Goal: Information Seeking & Learning: Learn about a topic

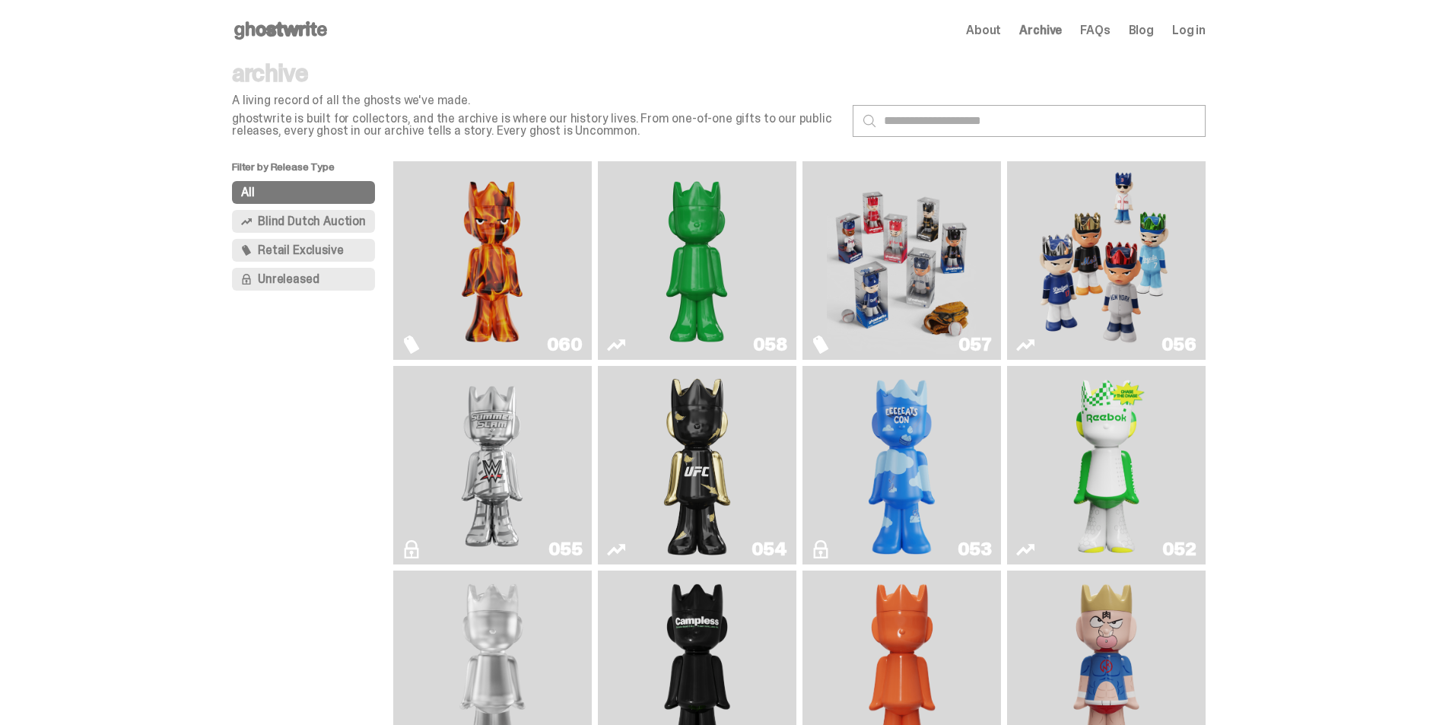
click at [1083, 250] on img "Game Face (2025)" at bounding box center [1106, 260] width 149 height 186
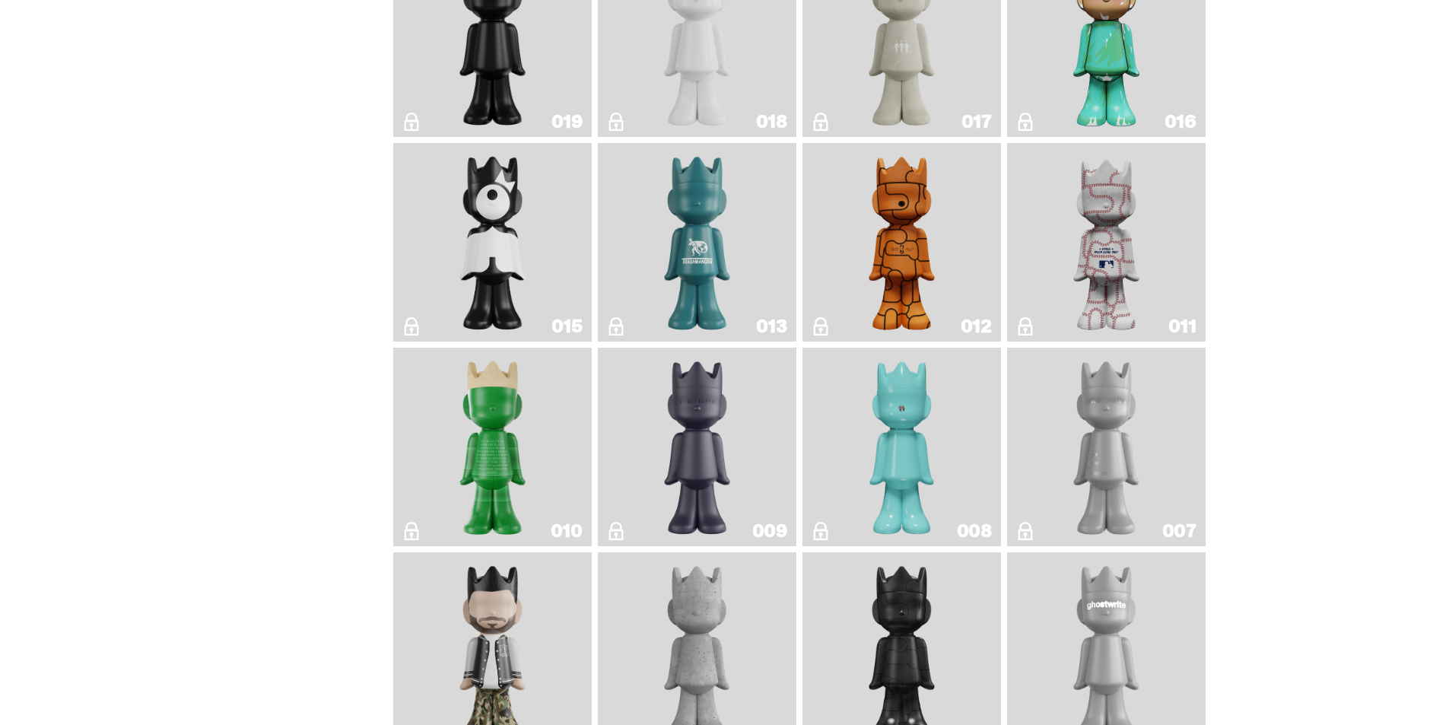
scroll to position [2282, 0]
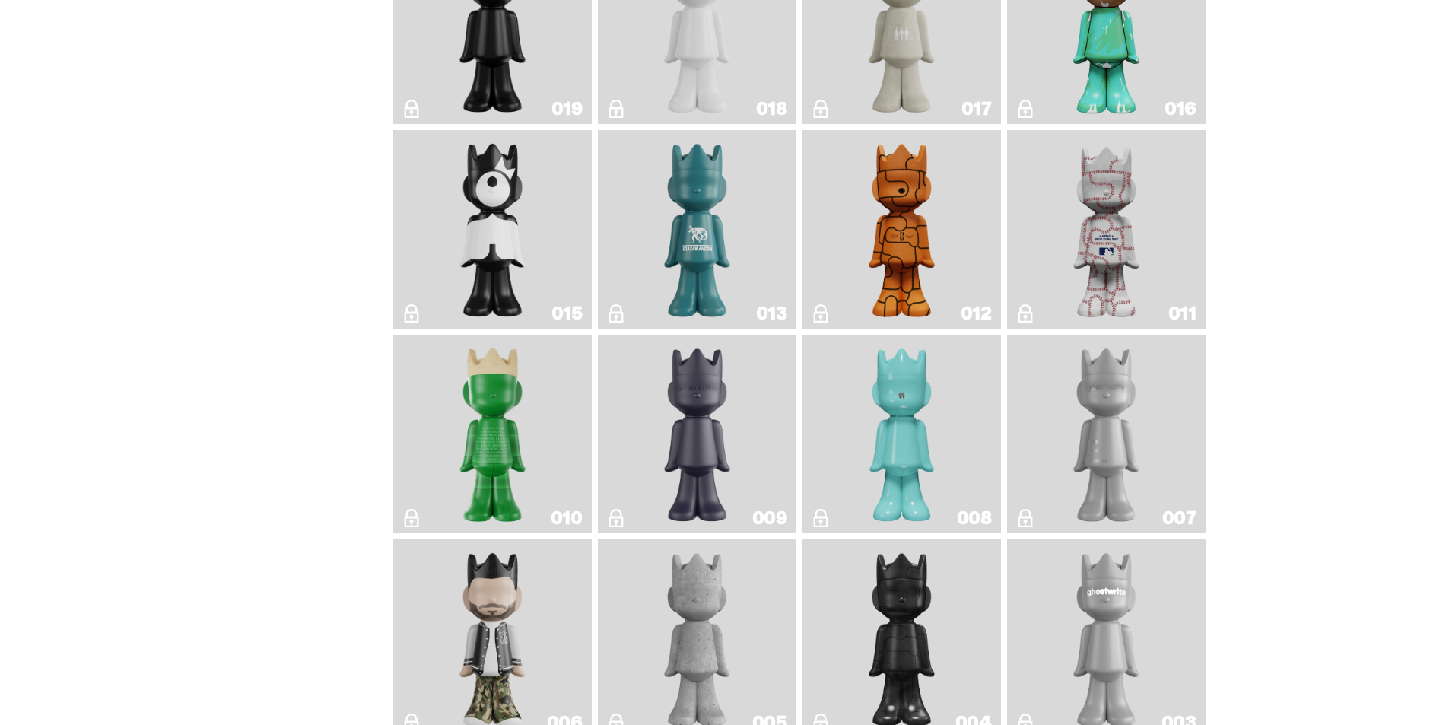
click at [1131, 449] on img "ghost repose" at bounding box center [1107, 434] width 81 height 186
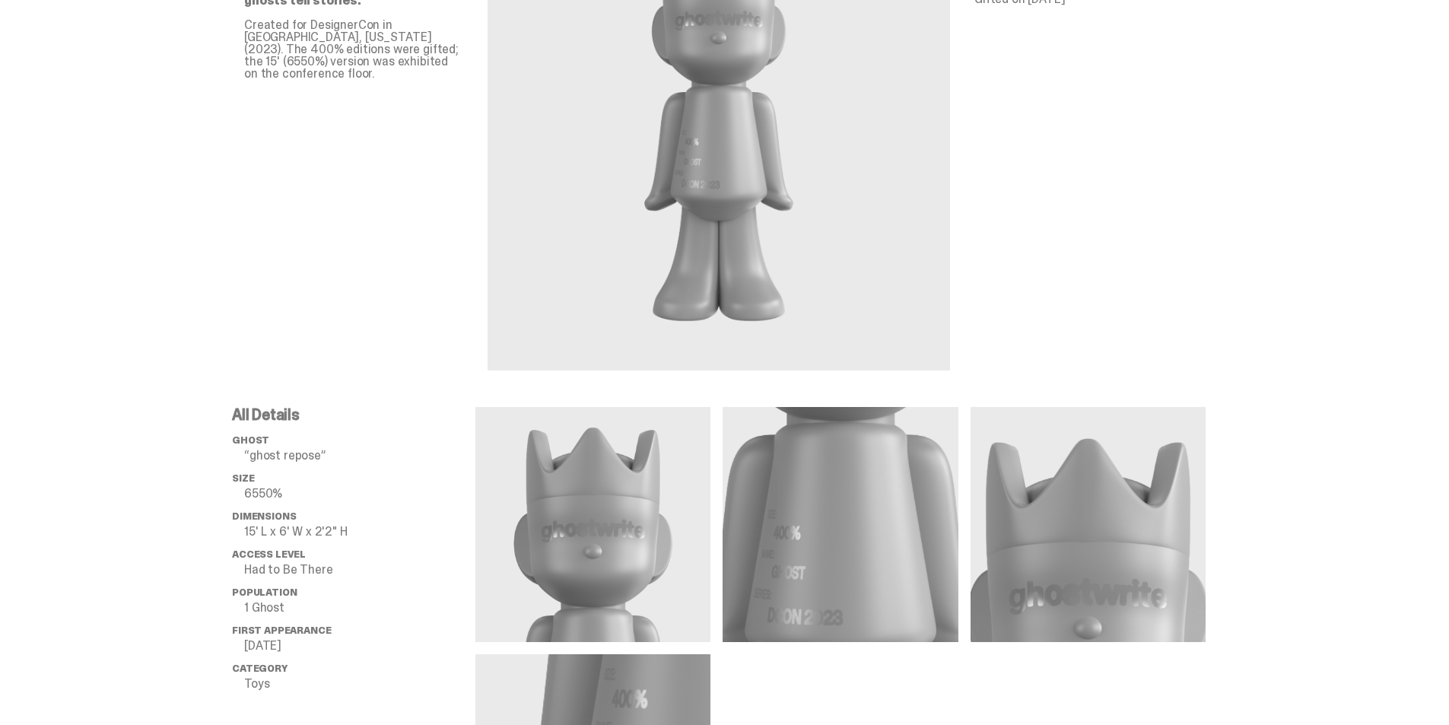
scroll to position [456, 0]
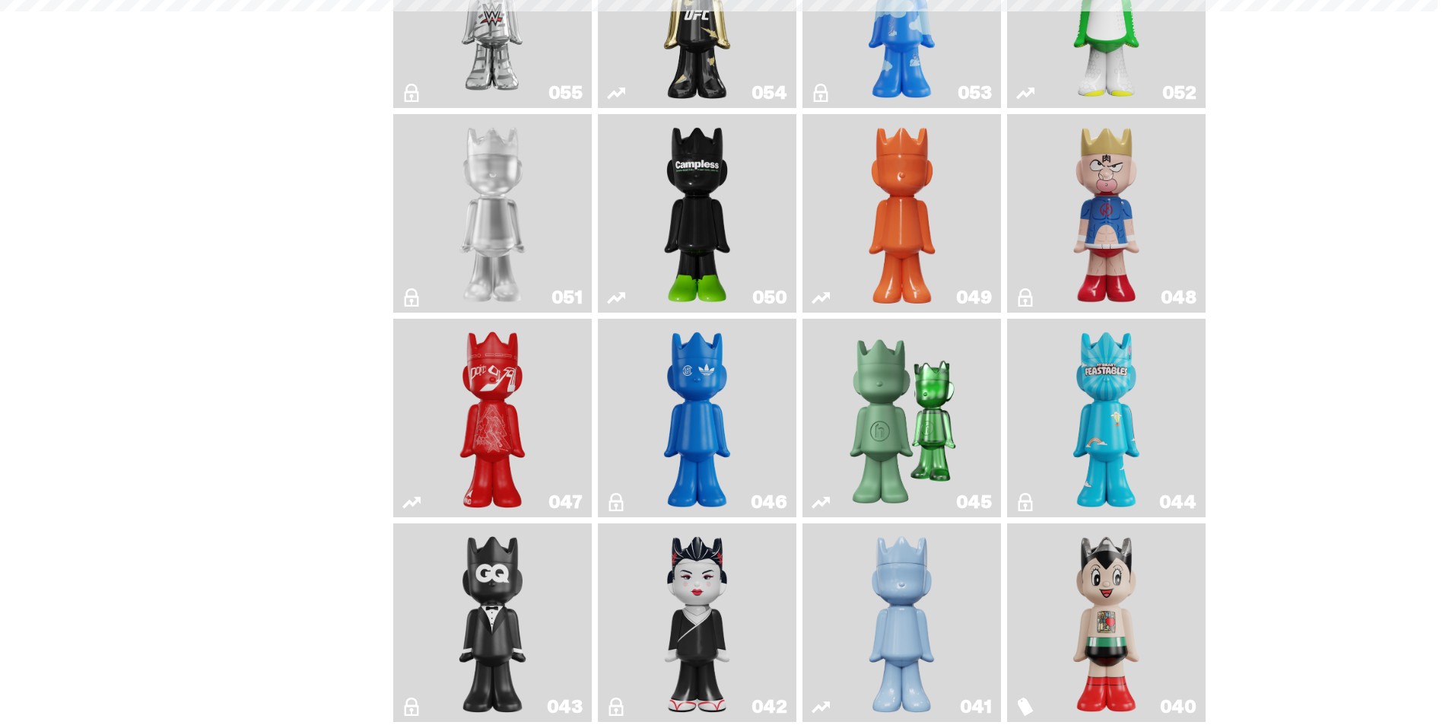
scroll to position [2282, 0]
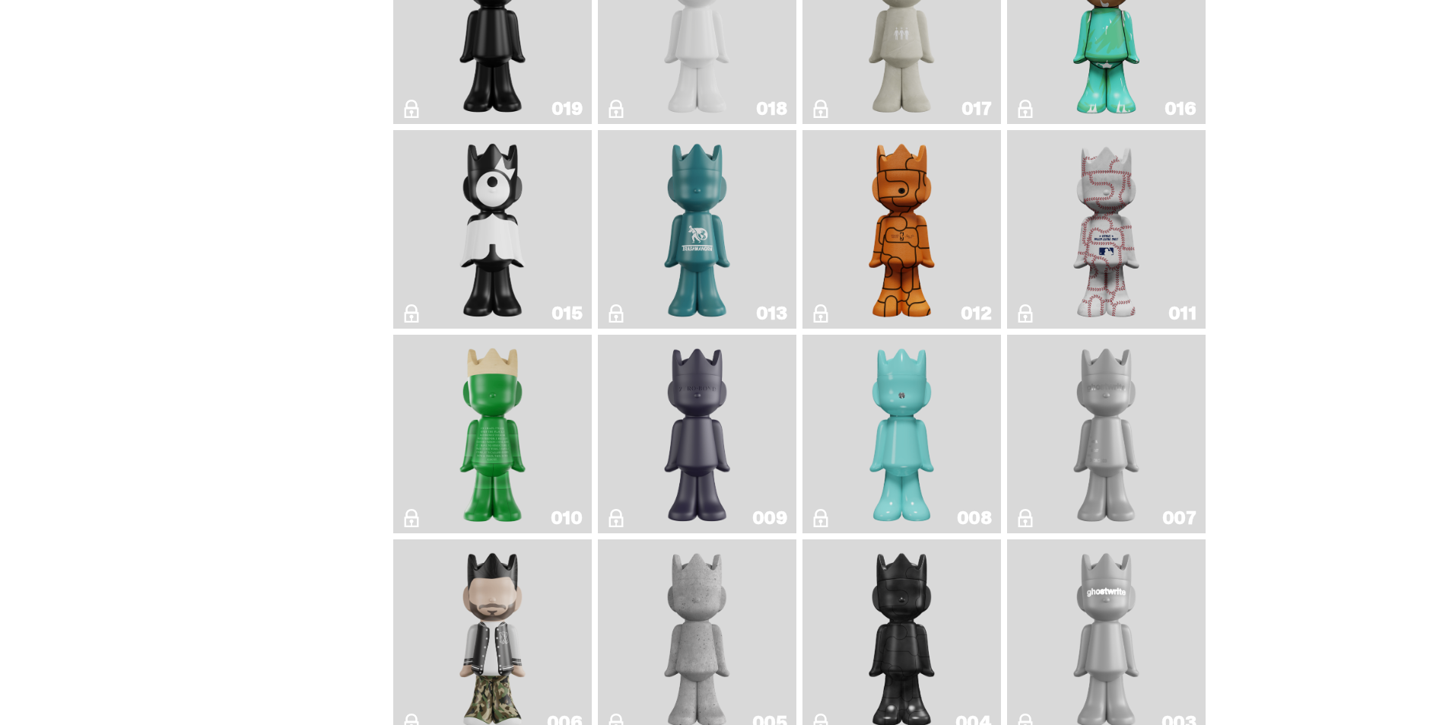
click at [911, 453] on img "Robin" at bounding box center [902, 434] width 81 height 186
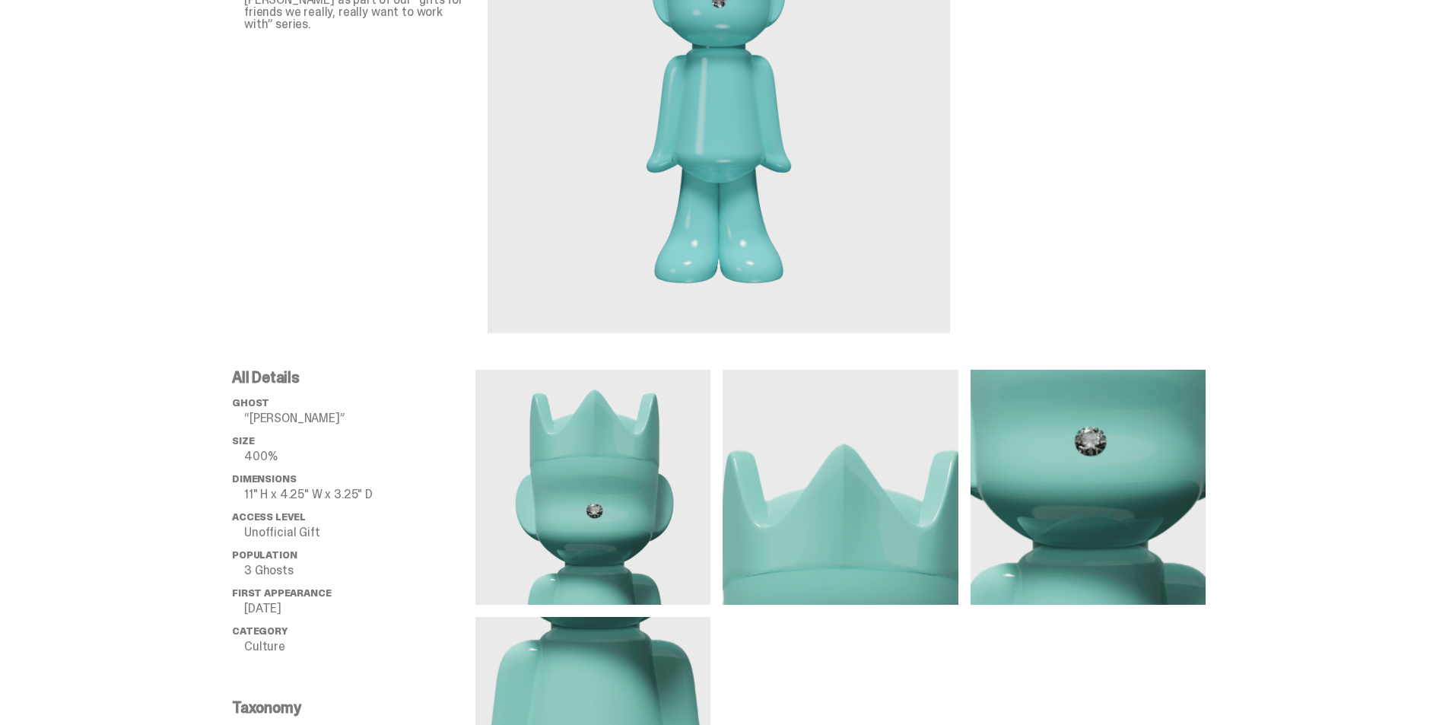
scroll to position [472, 0]
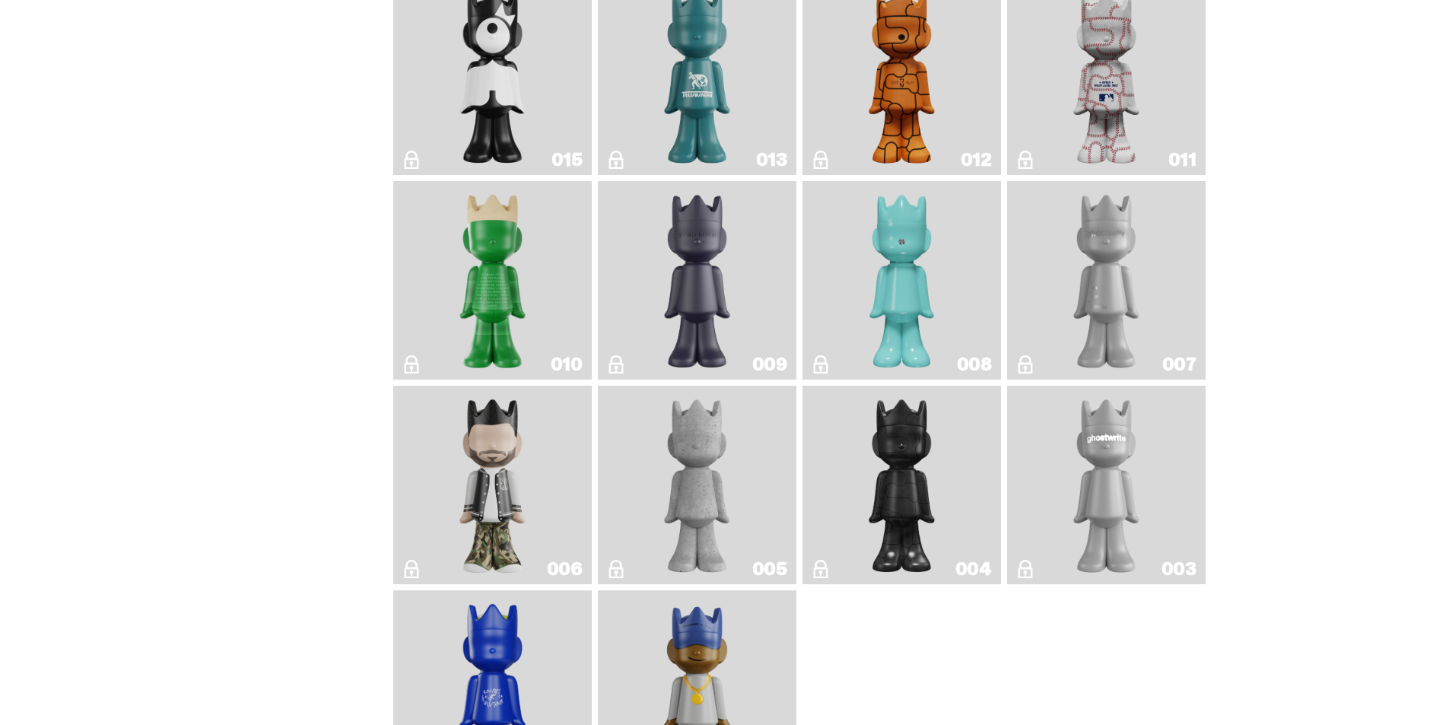
scroll to position [2511, 0]
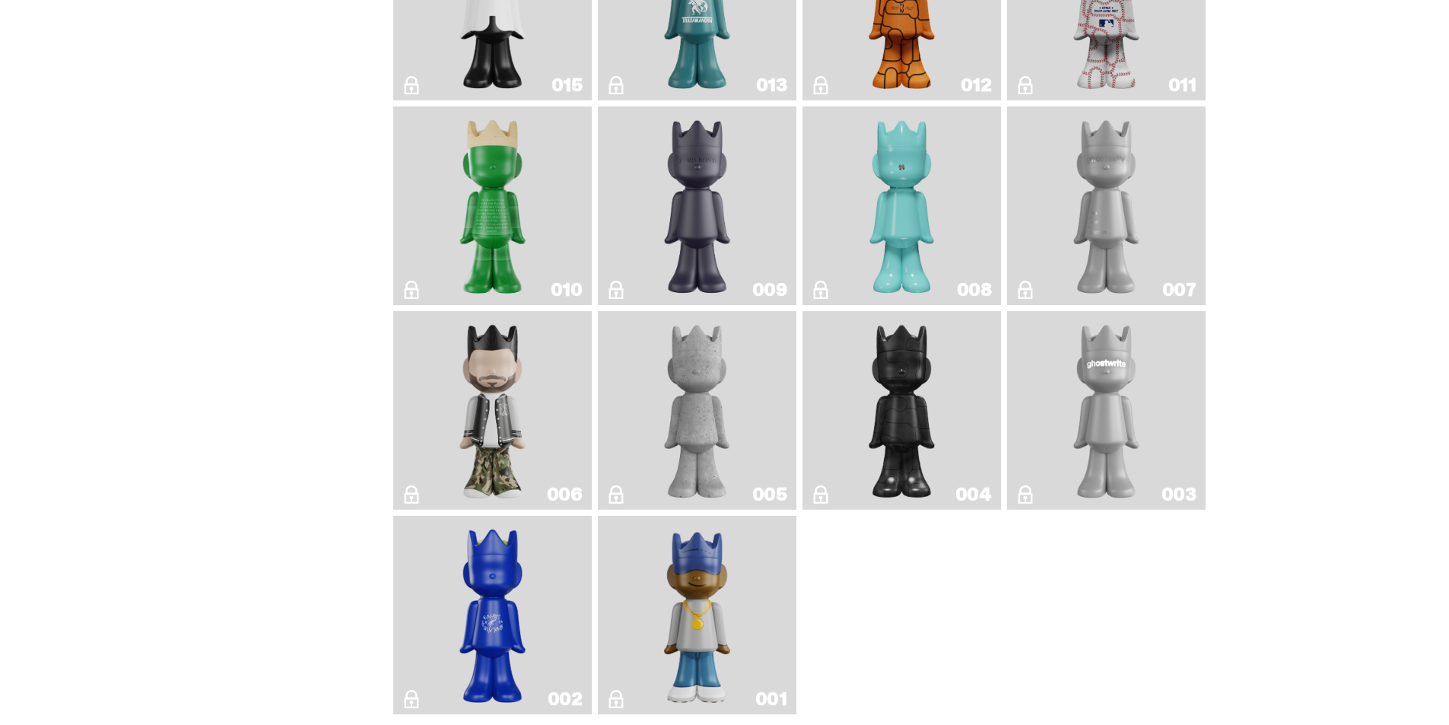
click at [487, 361] on img "Amiri" at bounding box center [493, 410] width 81 height 186
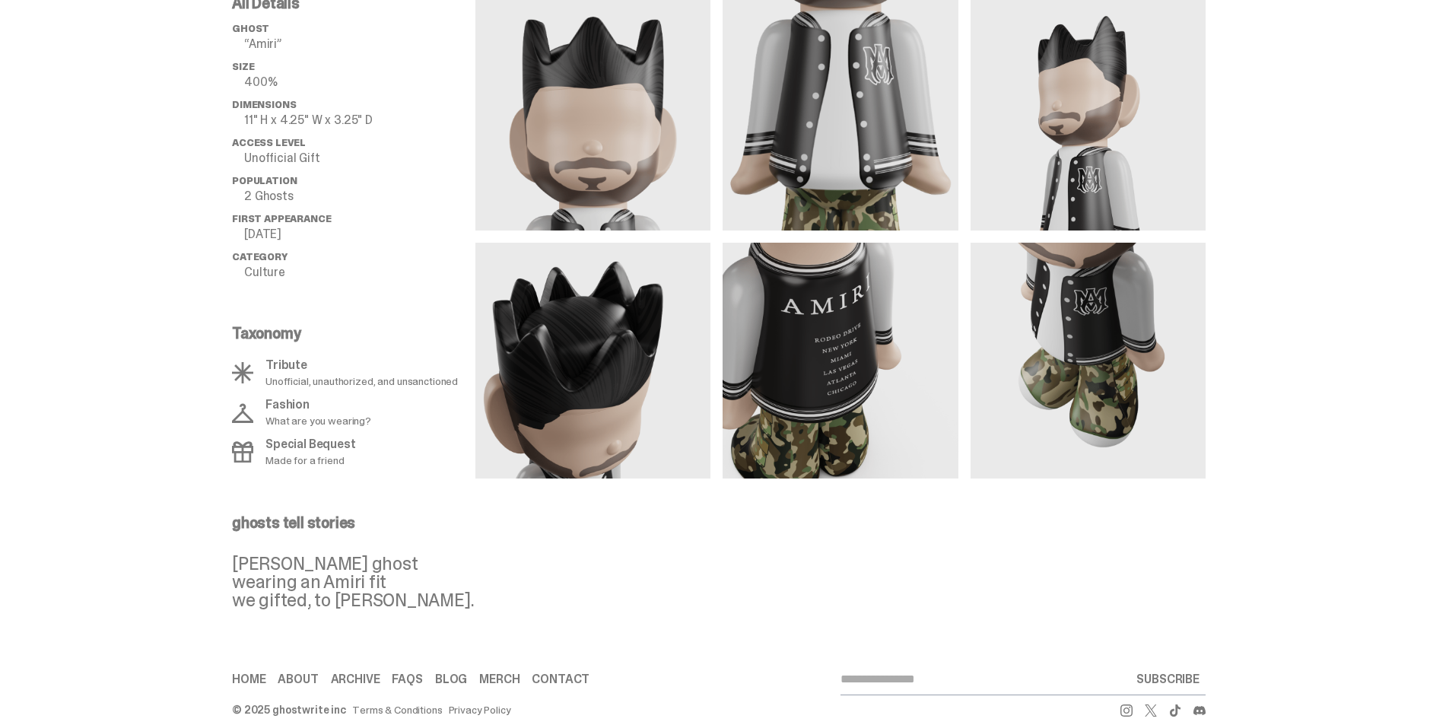
scroll to position [609, 0]
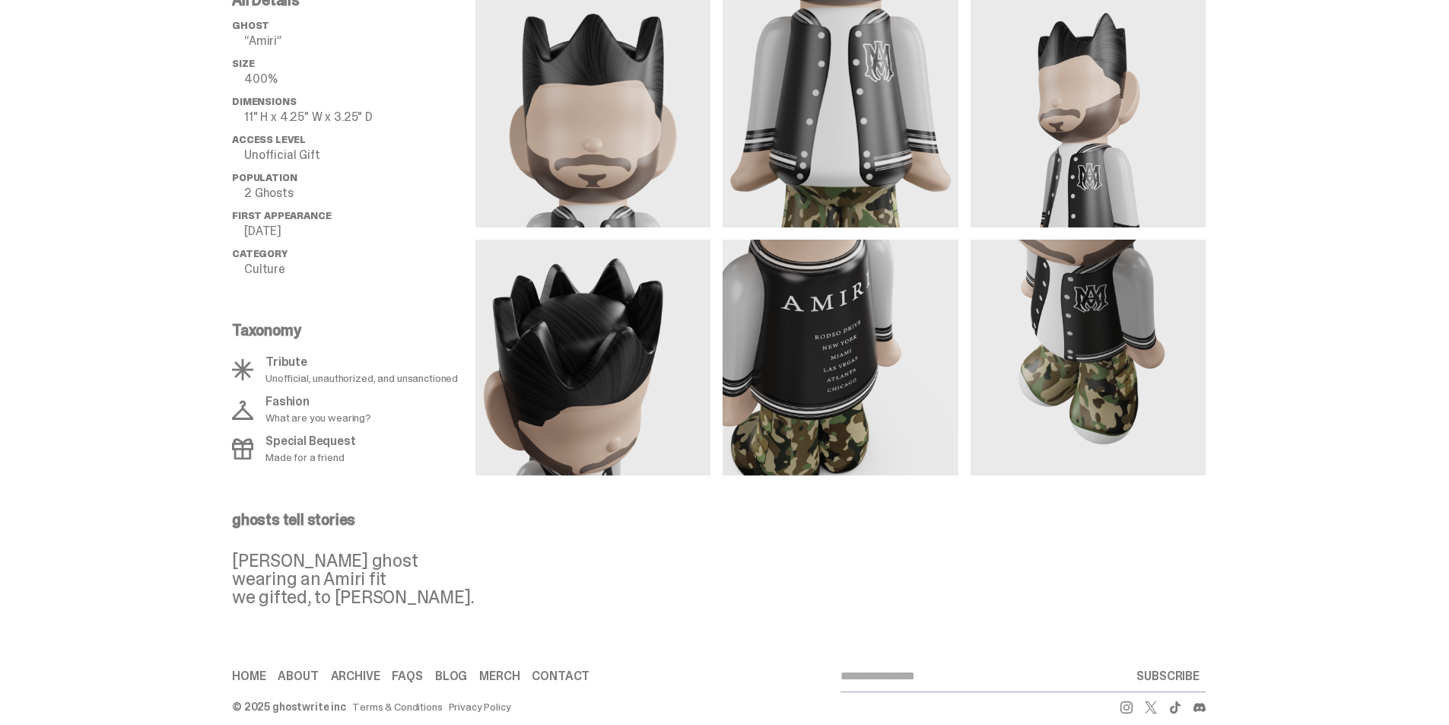
click at [591, 164] on img at bounding box center [592, 109] width 235 height 235
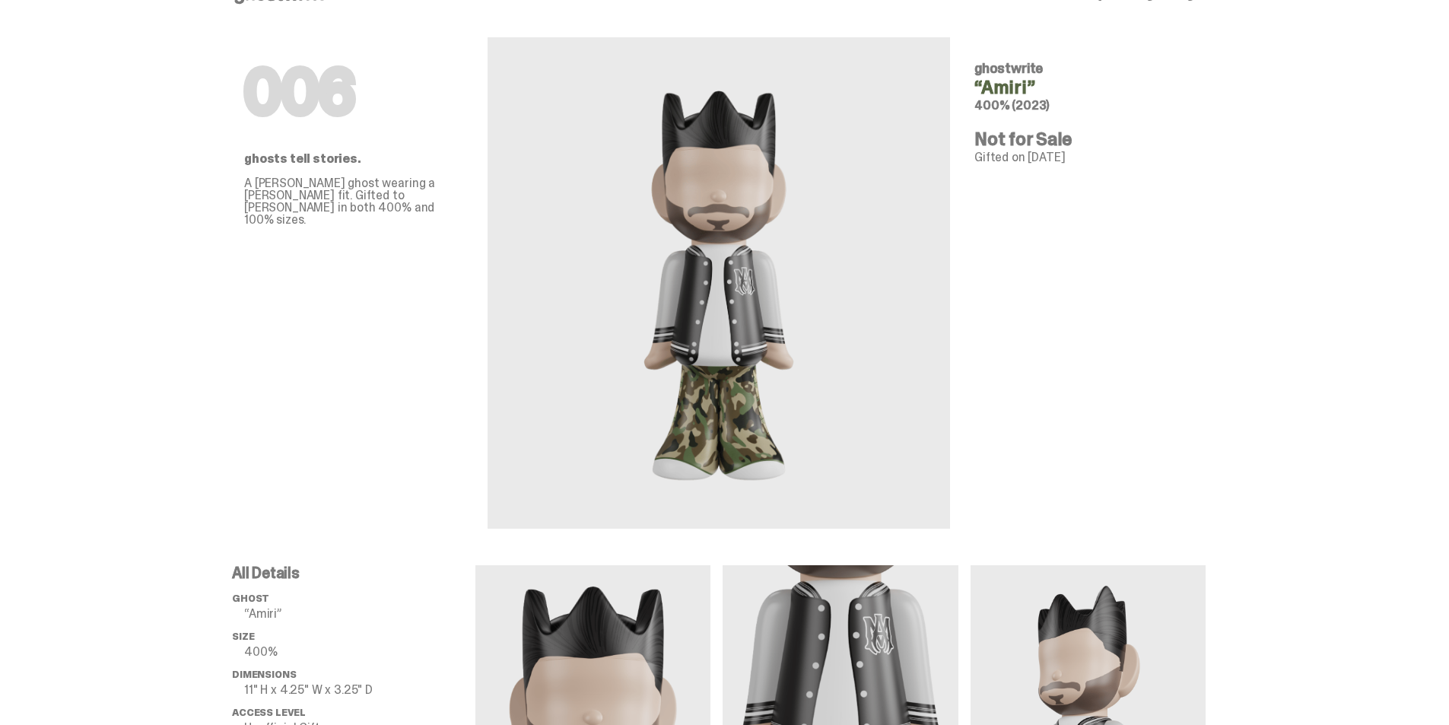
scroll to position [0, 0]
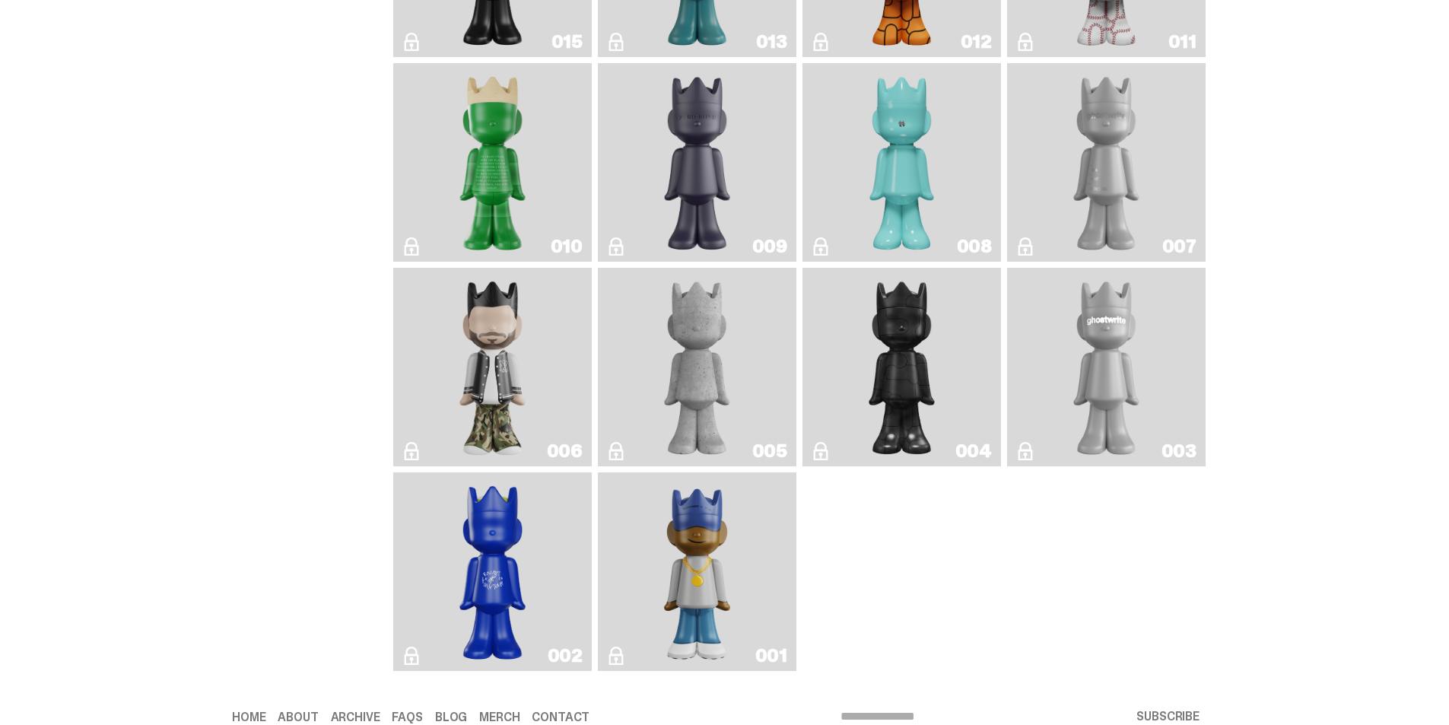
scroll to position [2635, 0]
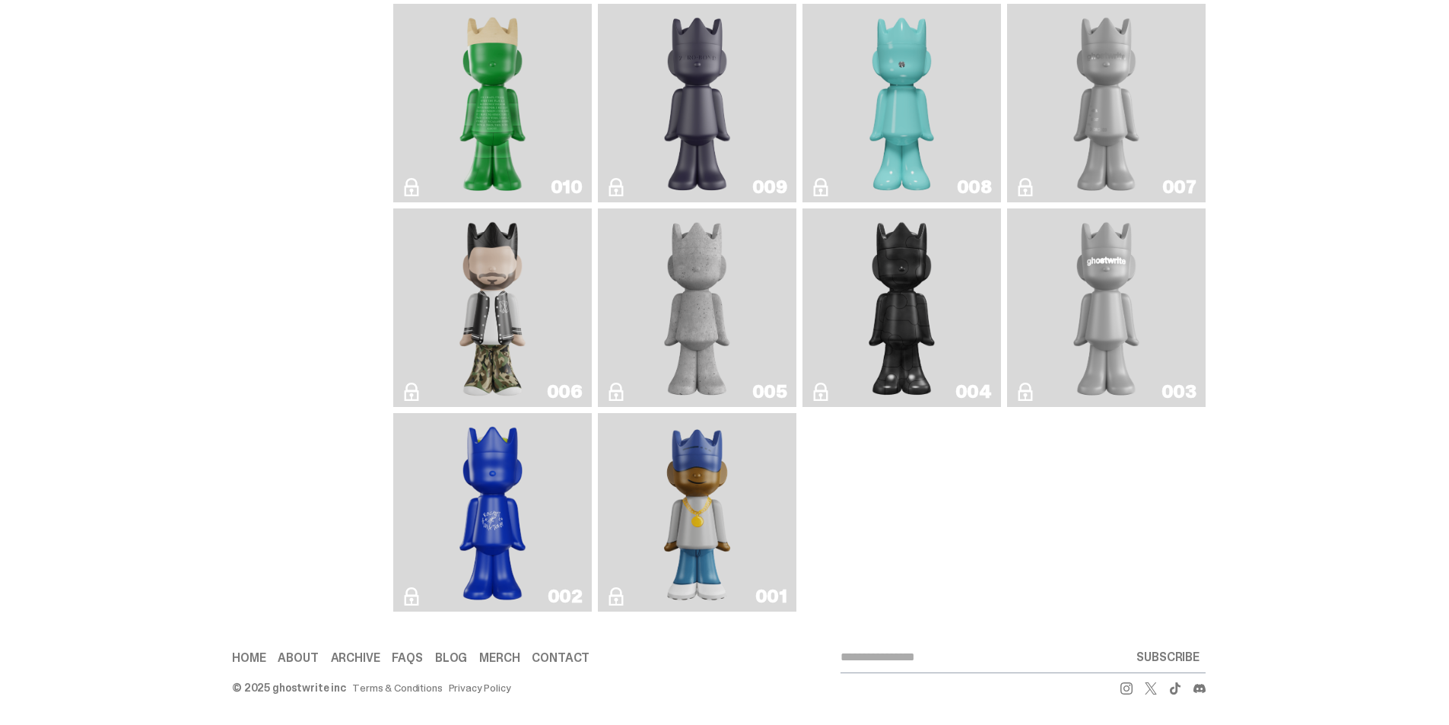
click at [683, 473] on img "Eastside Golf" at bounding box center [696, 512] width 79 height 186
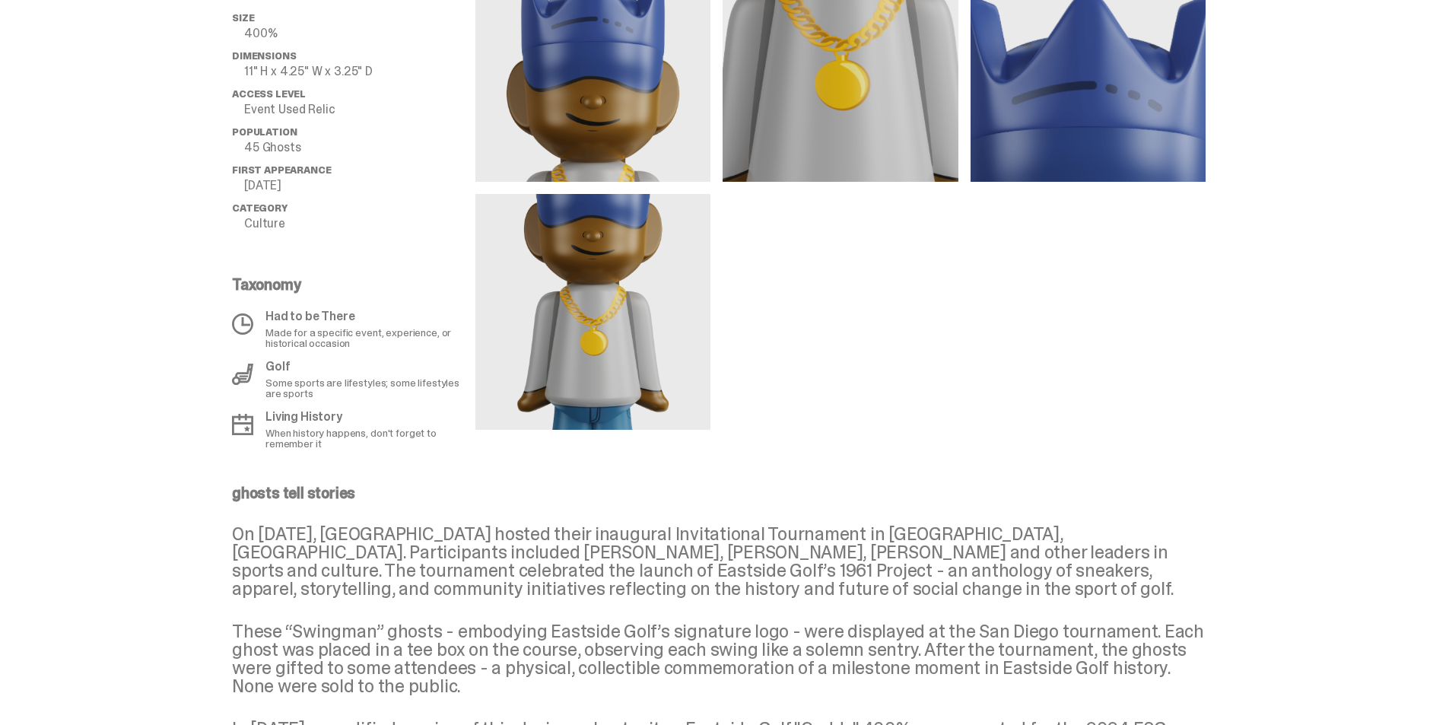
scroll to position [823, 0]
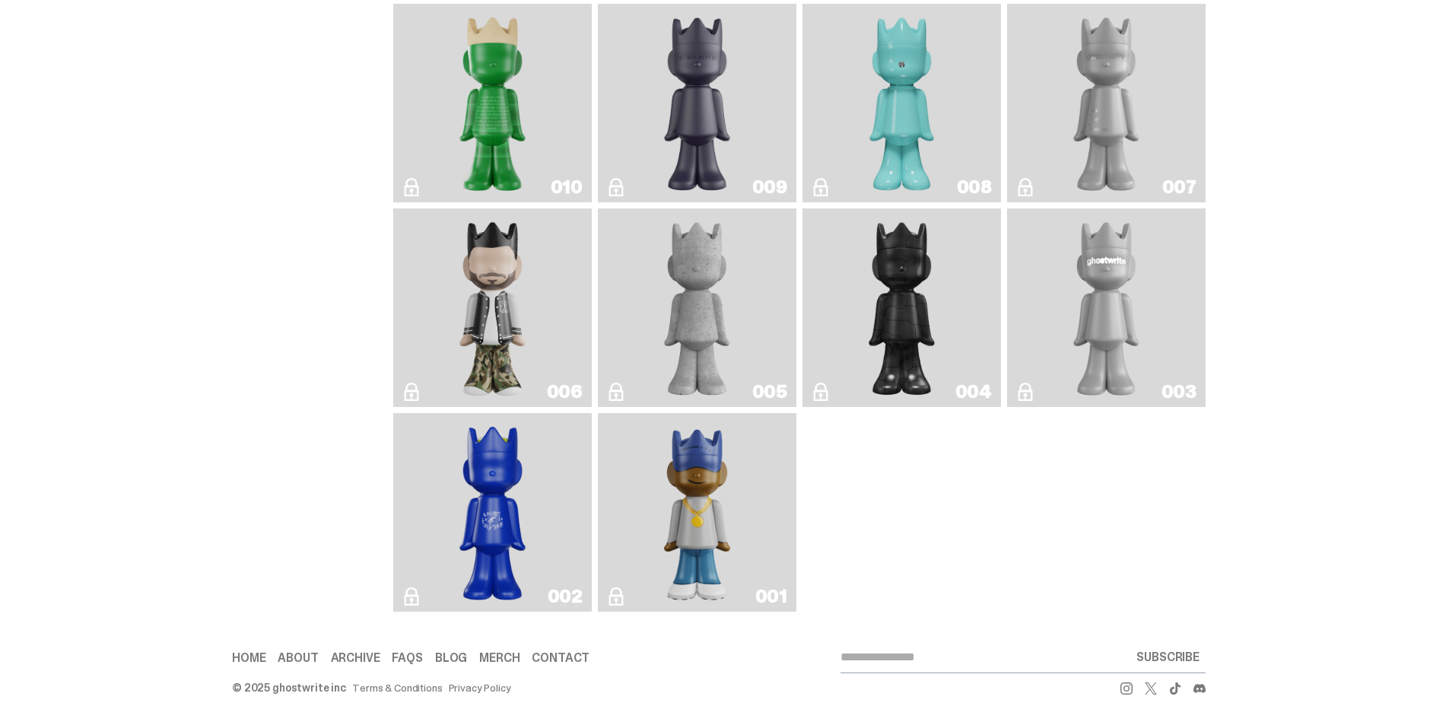
scroll to position [2407, 0]
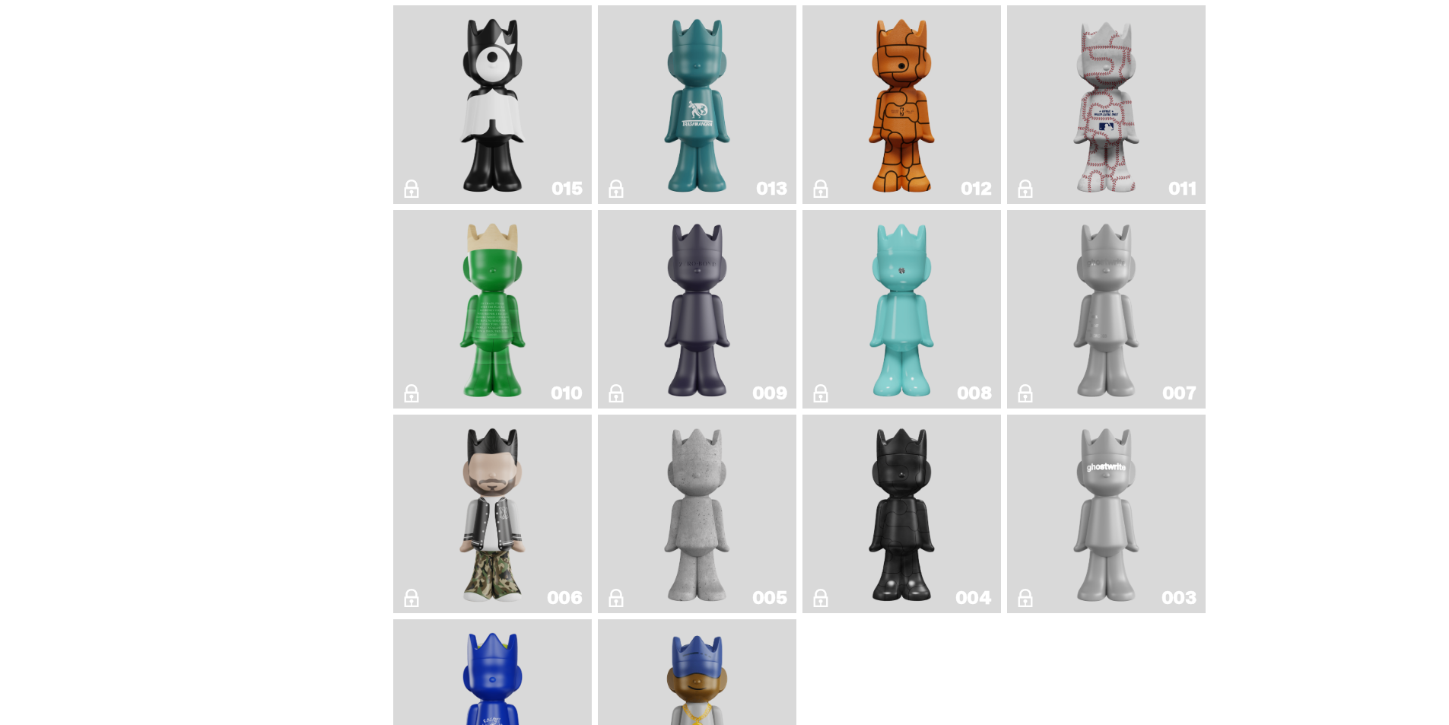
click at [490, 333] on img "JFG" at bounding box center [493, 309] width 81 height 186
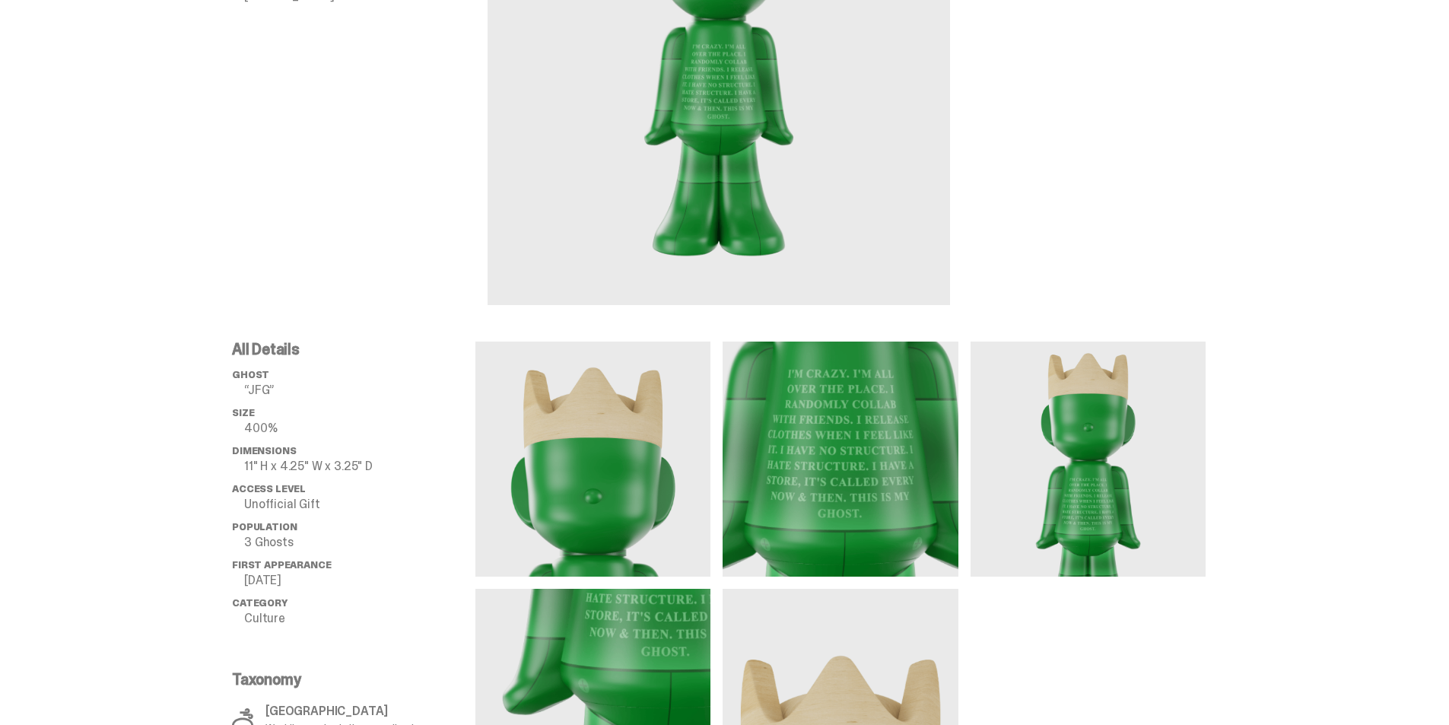
scroll to position [456, 0]
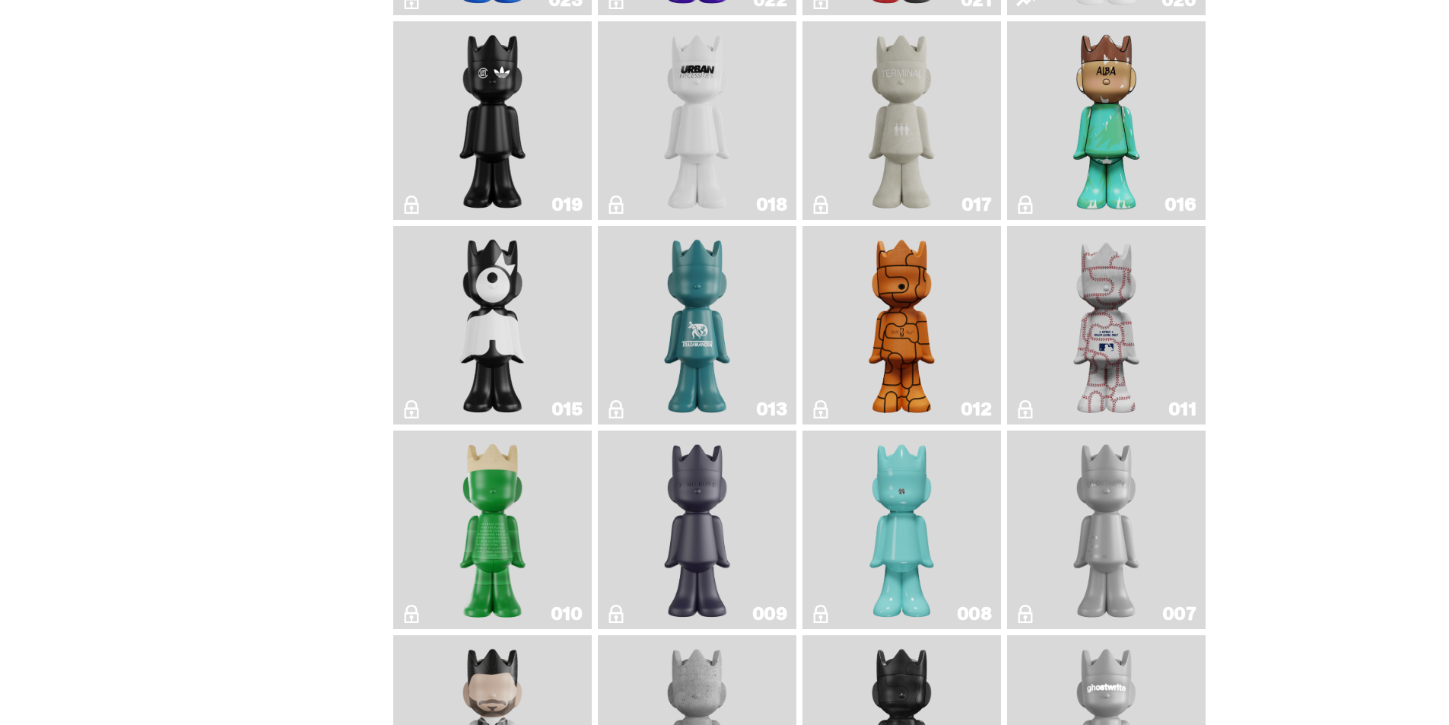
scroll to position [2179, 0]
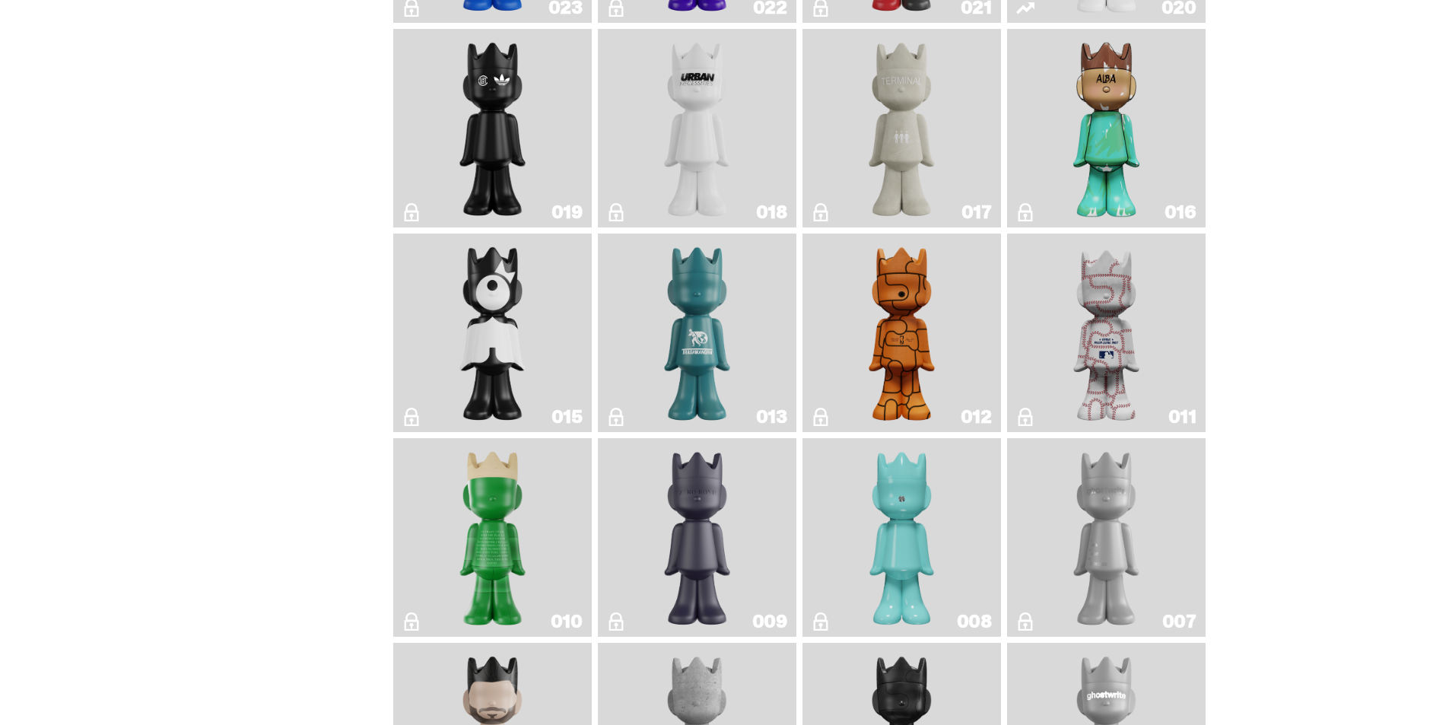
click at [686, 325] on img "Trash" at bounding box center [697, 333] width 81 height 186
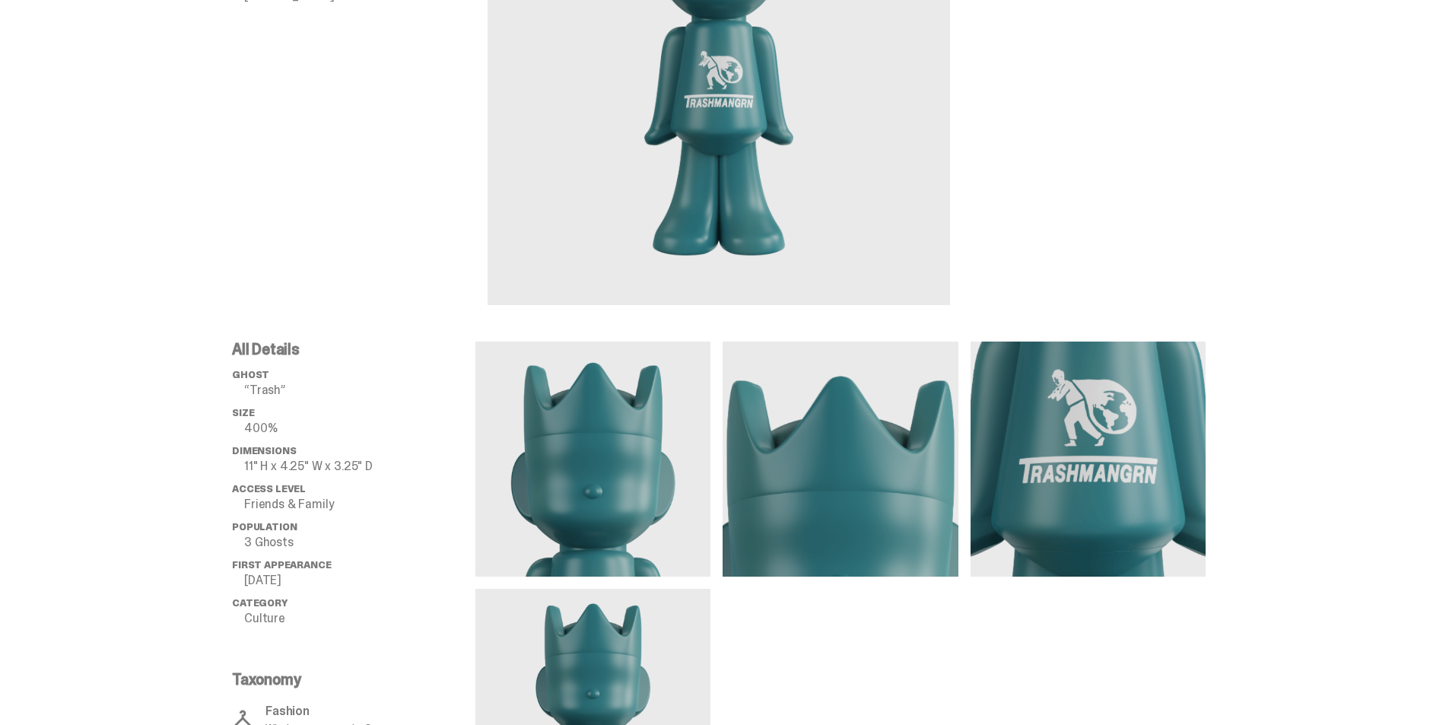
scroll to position [533, 0]
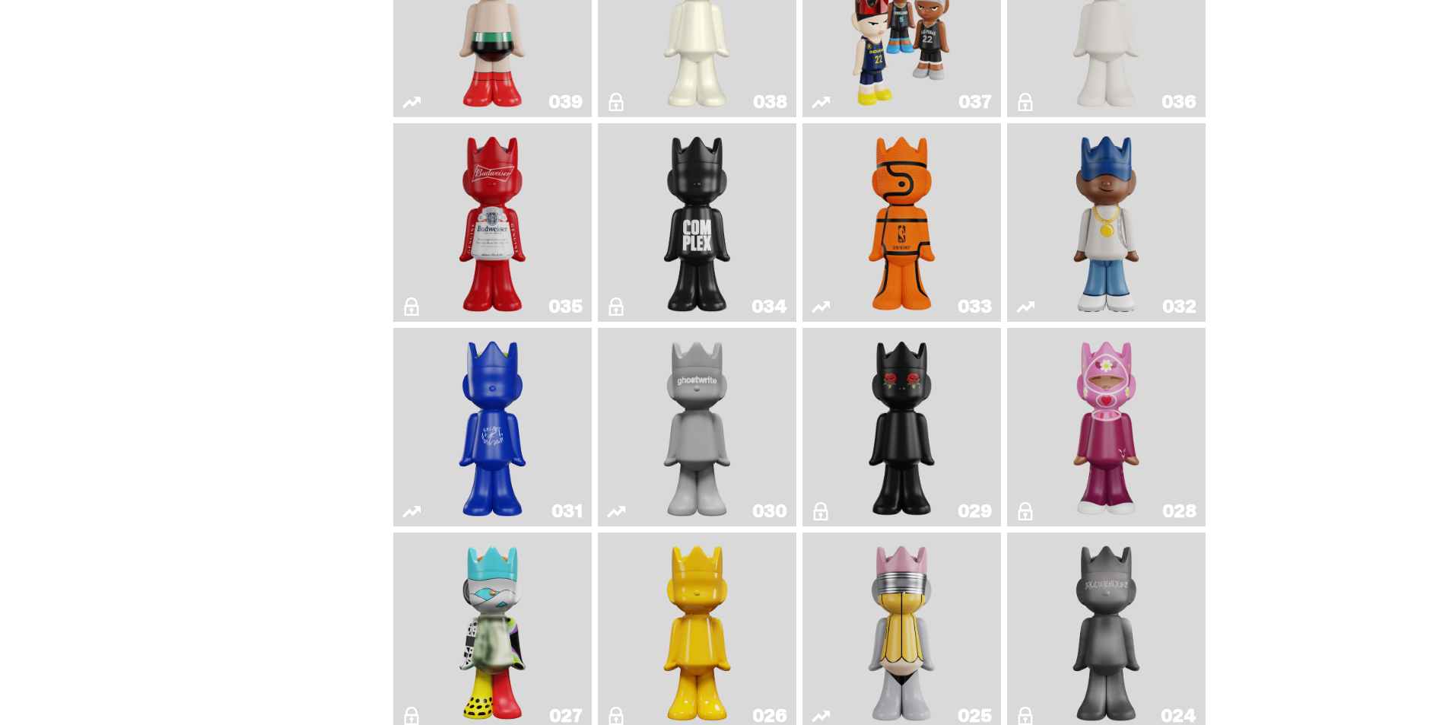
scroll to position [809, 0]
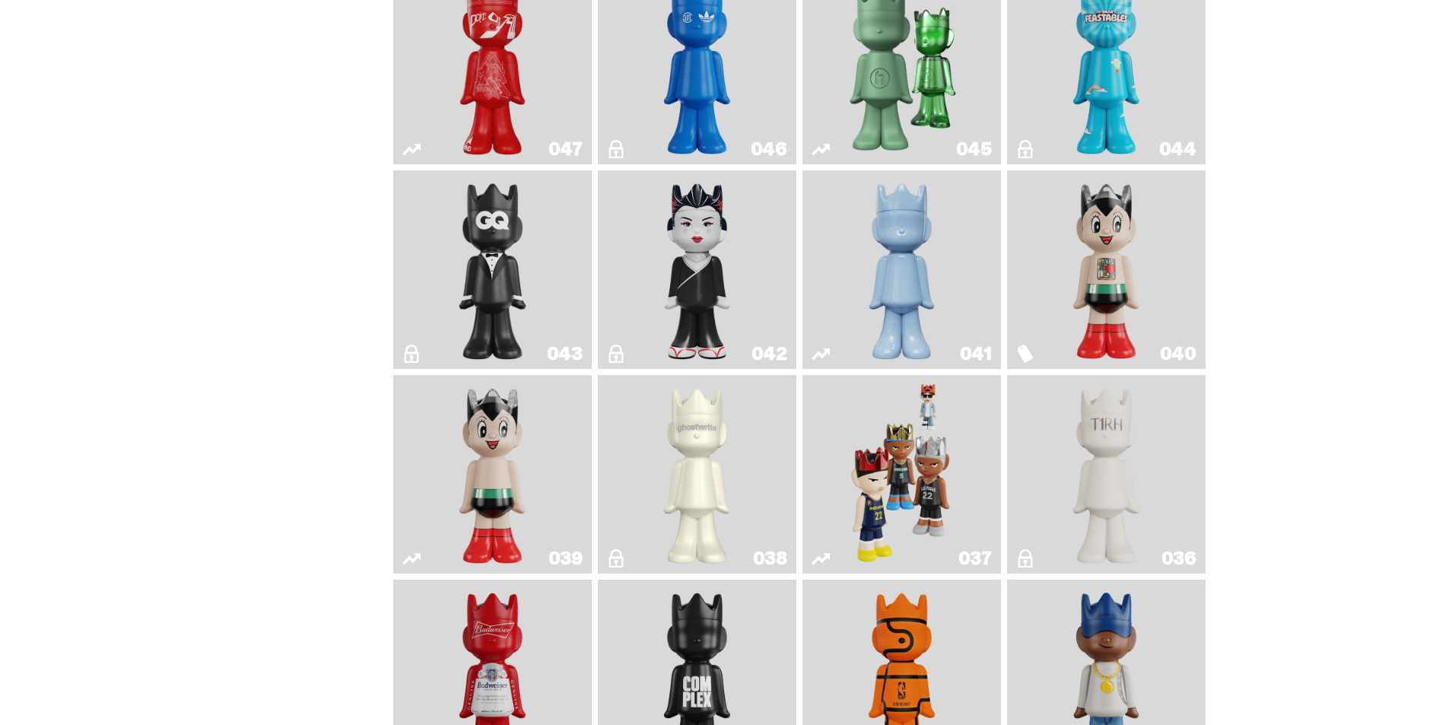
click at [701, 289] on img "Sei Less" at bounding box center [697, 270] width 81 height 186
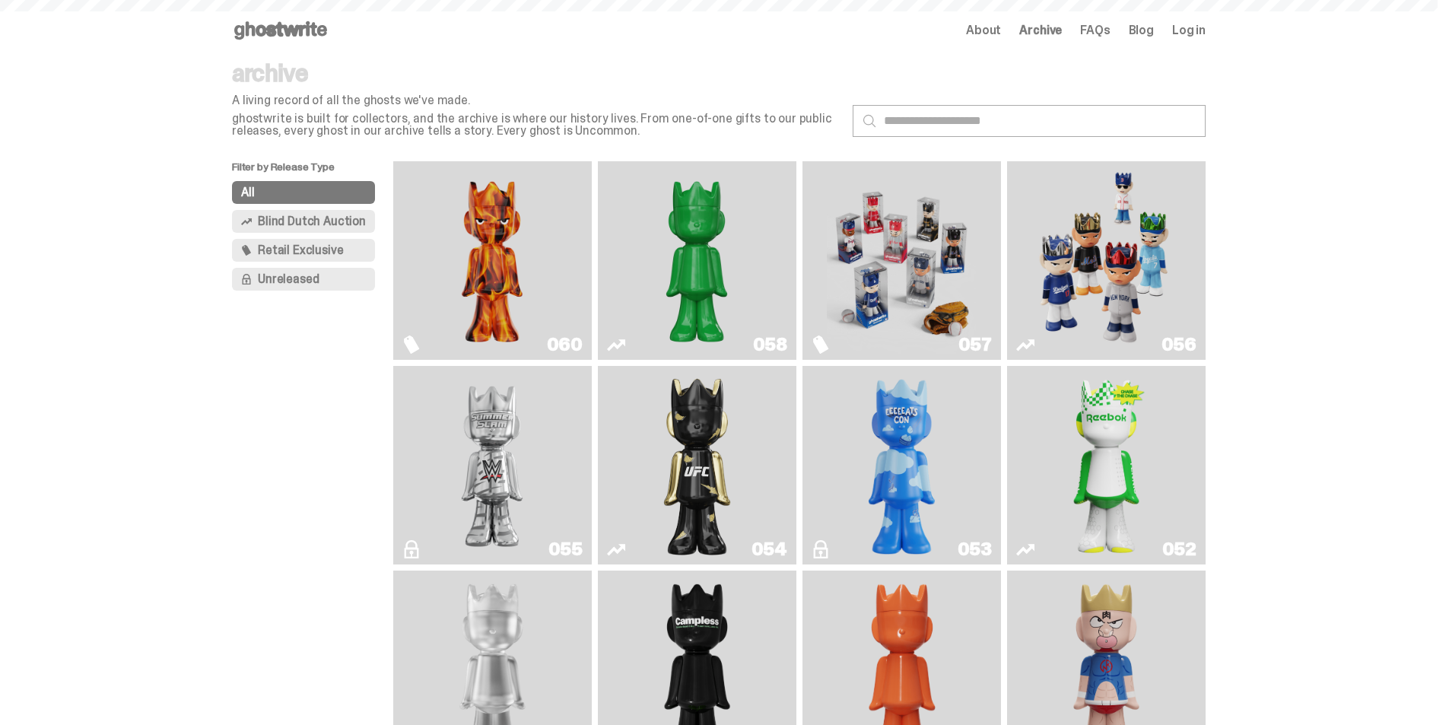
scroll to position [809, 0]
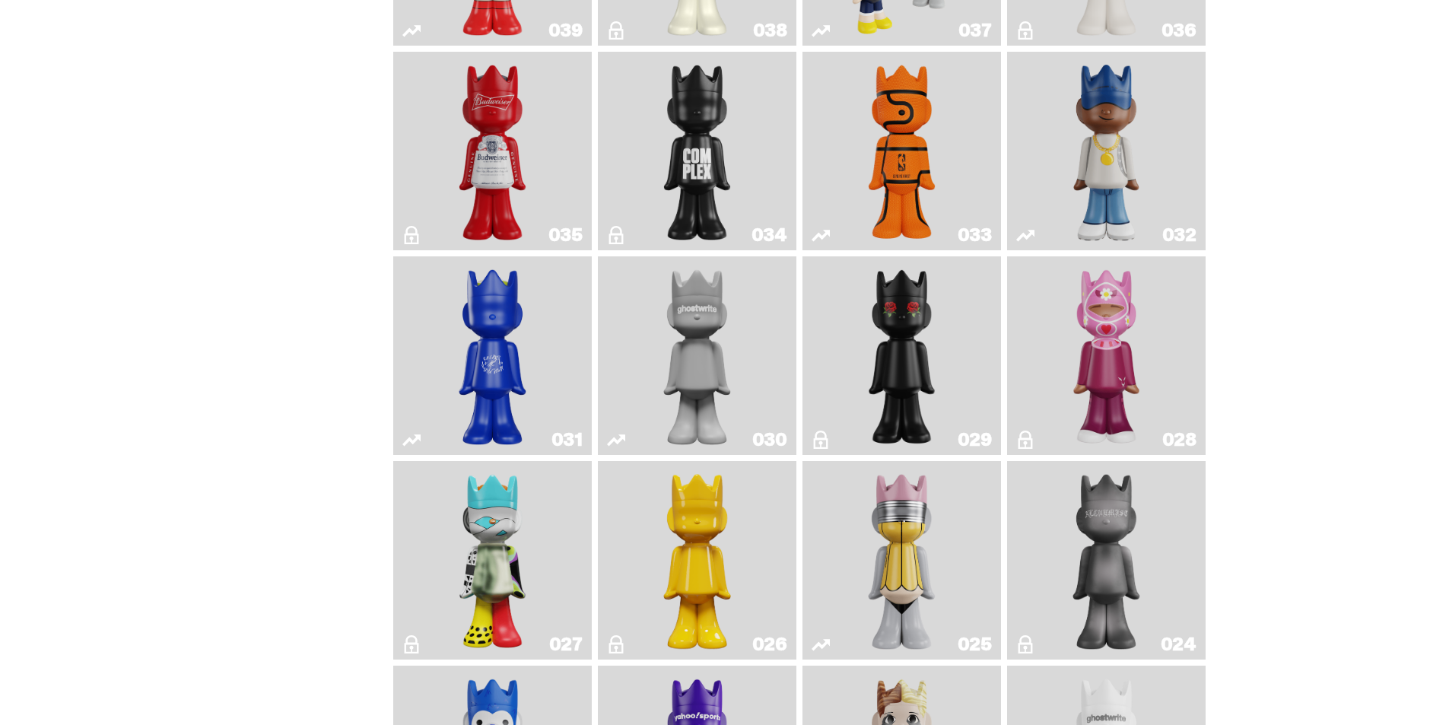
scroll to position [1342, 0]
